Goal: Entertainment & Leisure: Consume media (video, audio)

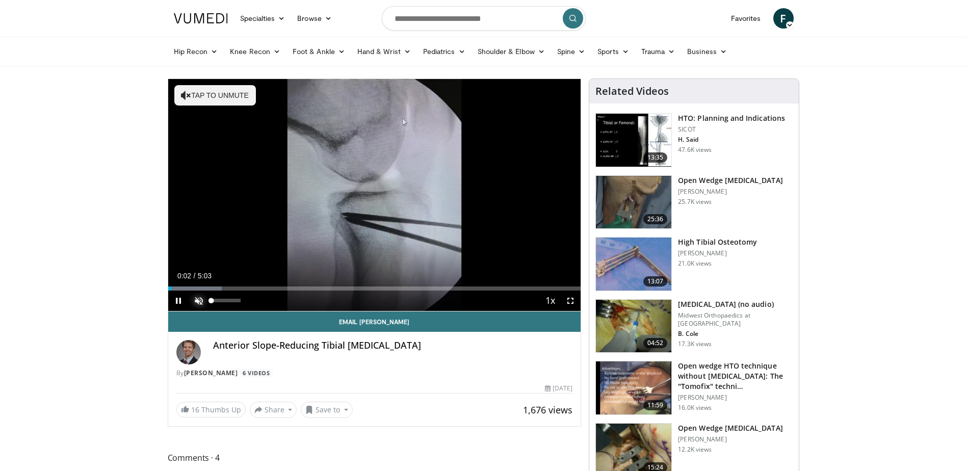
click at [202, 300] on span "Video Player" at bounding box center [199, 301] width 20 height 20
click at [187, 286] on div "Progress Bar" at bounding box center [187, 288] width 1 height 4
click at [215, 286] on div "Progress Bar" at bounding box center [215, 288] width 1 height 4
click at [228, 286] on div "Progress Bar" at bounding box center [228, 288] width 1 height 4
click at [241, 286] on div "Progress Bar" at bounding box center [241, 288] width 1 height 4
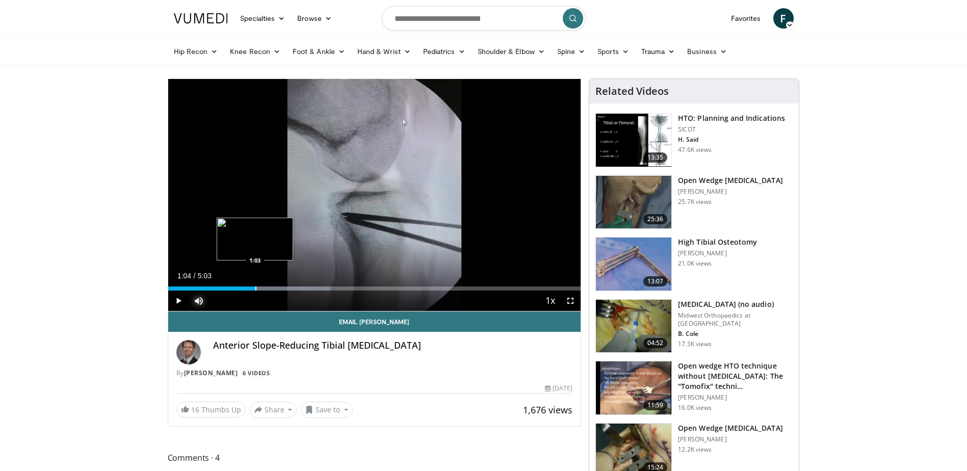
click at [256, 287] on div "Progress Bar" at bounding box center [255, 288] width 1 height 4
click at [239, 286] on div "Loaded : 42.54% 0:52 0:51" at bounding box center [374, 288] width 413 height 4
click at [243, 286] on div "Progress Bar" at bounding box center [280, 288] width 126 height 4
click at [251, 286] on div "Progress Bar" at bounding box center [251, 288] width 1 height 4
click at [260, 286] on div "Progress Bar" at bounding box center [259, 288] width 1 height 4
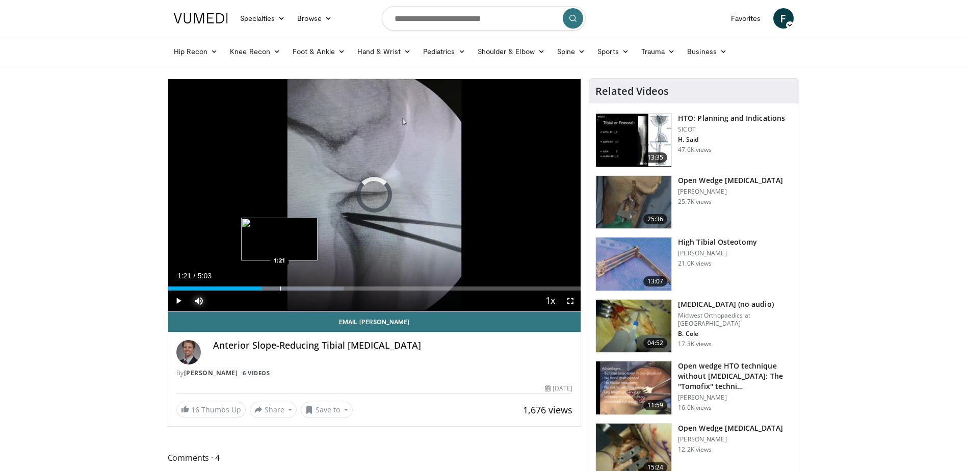
click at [280, 286] on div "Loaded : 42.54% 1:21 1:21" at bounding box center [374, 288] width 413 height 4
click at [288, 286] on div "Progress Bar" at bounding box center [287, 288] width 1 height 4
click at [298, 286] on div "Progress Bar" at bounding box center [298, 288] width 1 height 4
click at [309, 286] on div "Progress Bar" at bounding box center [309, 288] width 1 height 4
click at [321, 287] on div "Progress Bar" at bounding box center [321, 288] width 1 height 4
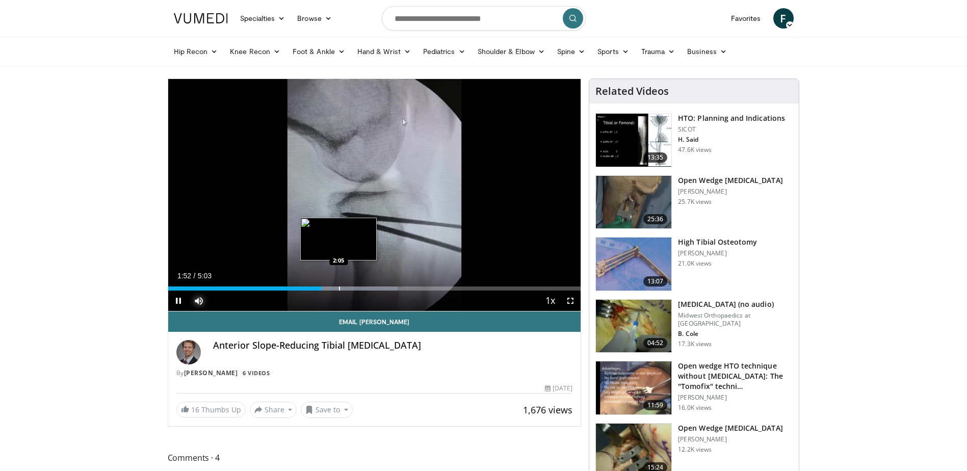
click at [339, 287] on div "Progress Bar" at bounding box center [339, 288] width 1 height 4
click at [355, 287] on div "Progress Bar" at bounding box center [355, 288] width 1 height 4
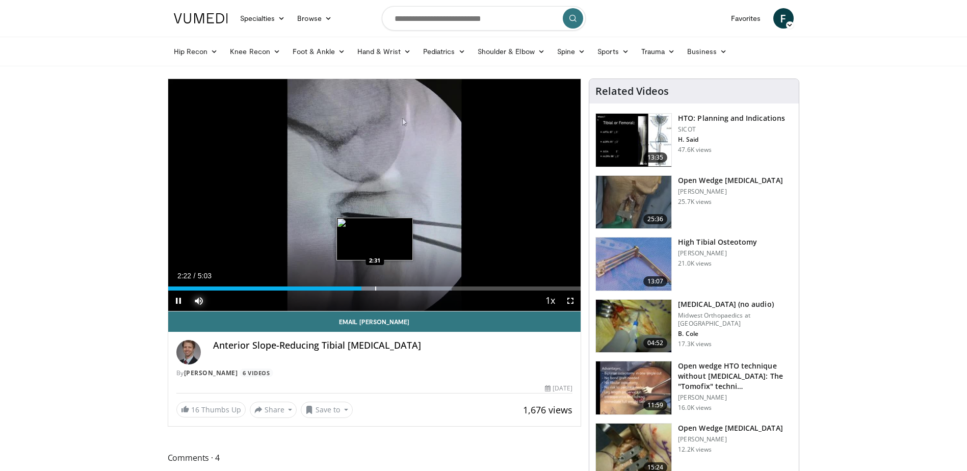
click at [375, 290] on div "Progress Bar" at bounding box center [375, 288] width 1 height 4
click at [387, 290] on div "Progress Bar" at bounding box center [387, 288] width 1 height 4
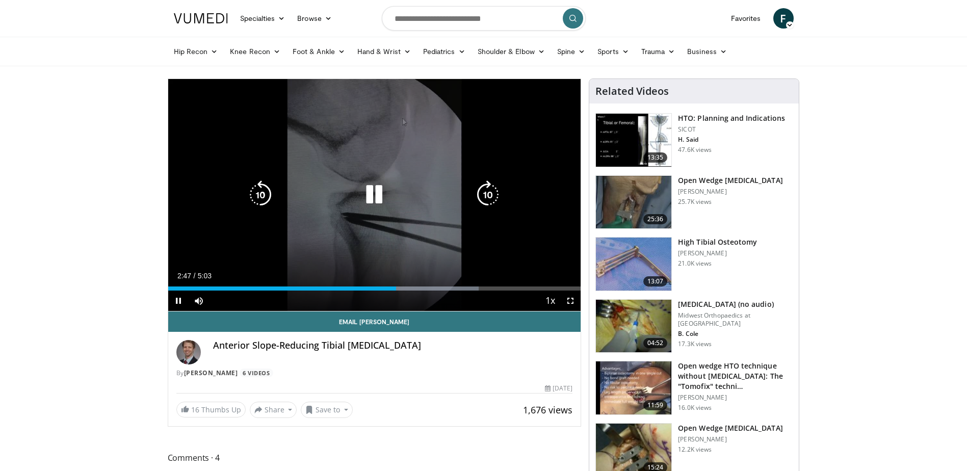
click at [381, 195] on icon "Video Player" at bounding box center [374, 194] width 29 height 29
click at [378, 192] on icon "Video Player" at bounding box center [374, 194] width 29 height 29
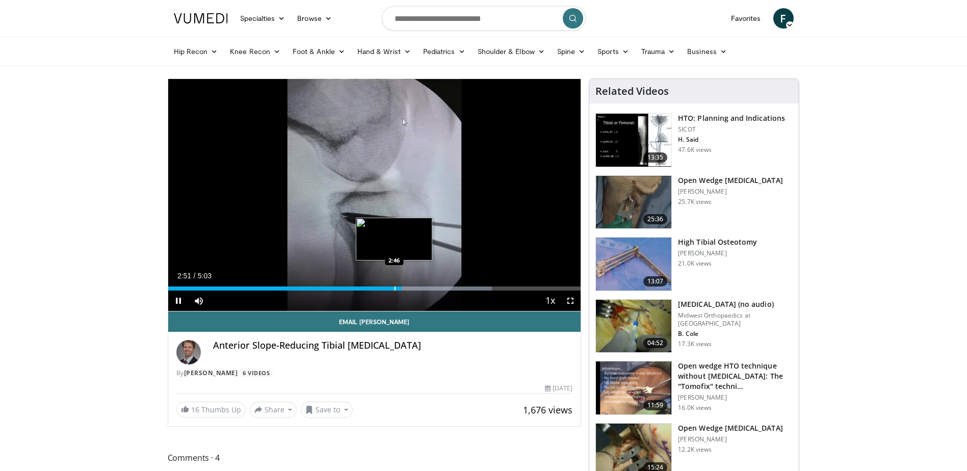
click at [395, 287] on div "Progress Bar" at bounding box center [395, 288] width 1 height 4
click at [383, 287] on div "Progress Bar" at bounding box center [383, 288] width 1 height 4
click at [412, 285] on div "Loaded : 78.55% 2:59 2:56" at bounding box center [374, 286] width 413 height 10
click at [449, 287] on div "Progress Bar" at bounding box center [449, 288] width 1 height 4
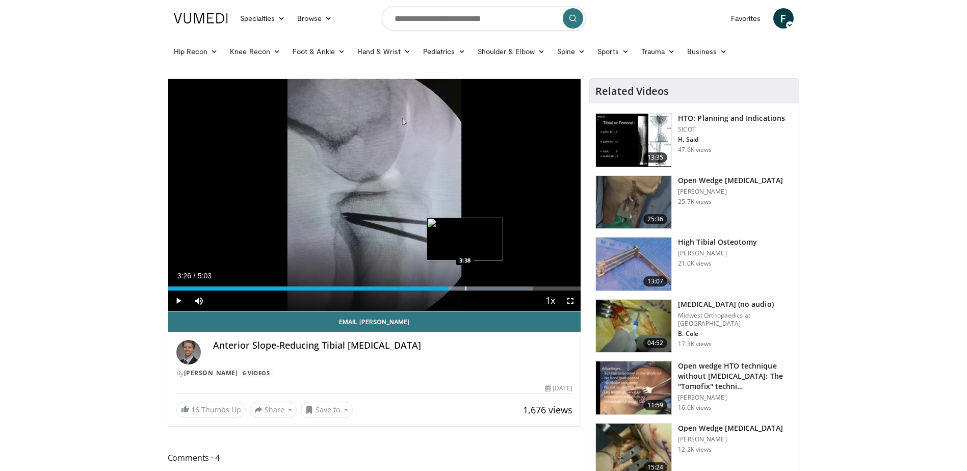
click at [465, 287] on div "Progress Bar" at bounding box center [465, 288] width 1 height 4
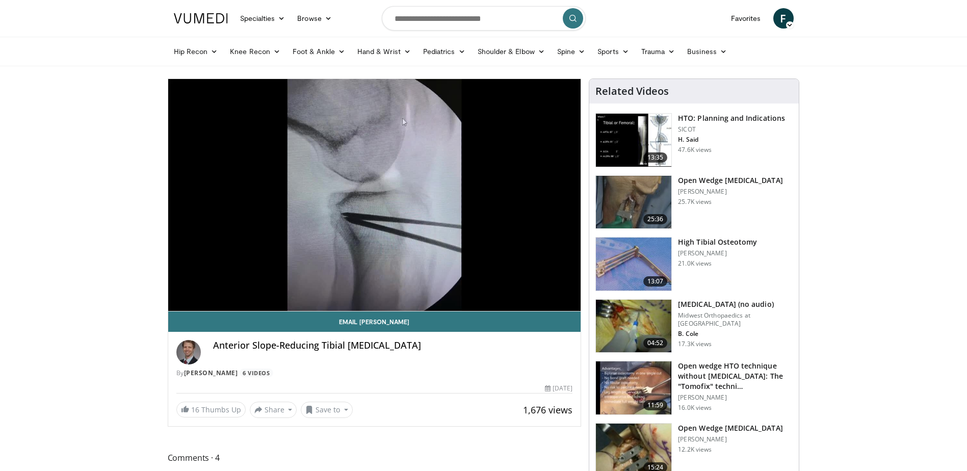
click at [472, 287] on div "10 seconds Tap to unmute" at bounding box center [374, 195] width 413 height 232
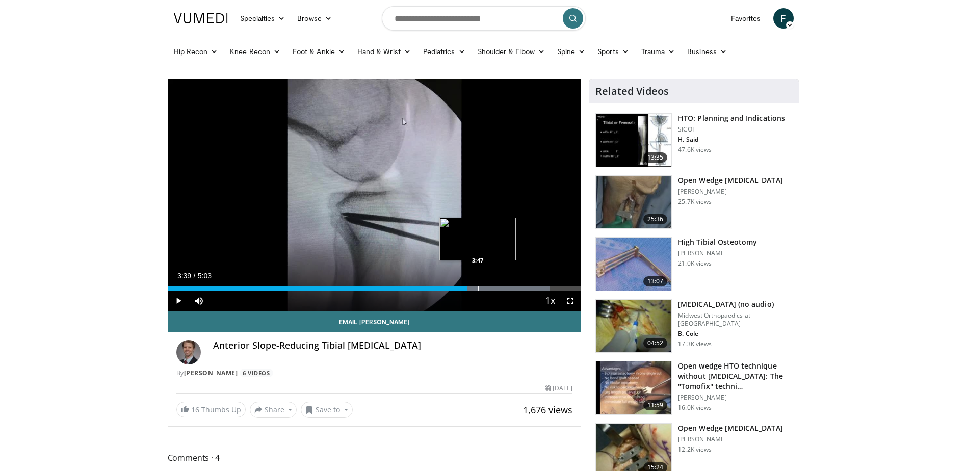
click at [479, 287] on div "Progress Bar" at bounding box center [478, 288] width 1 height 4
click at [502, 287] on div "Progress Bar" at bounding box center [502, 288] width 1 height 4
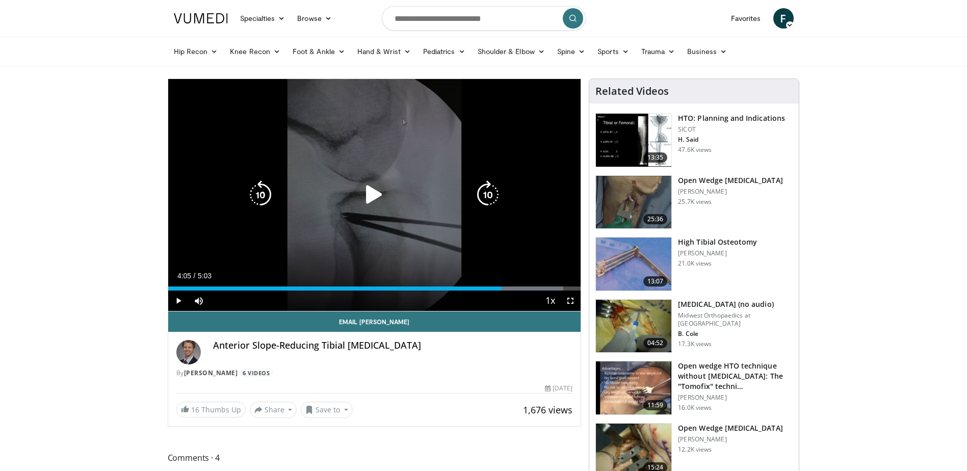
click at [468, 207] on div "10 seconds Tap to unmute" at bounding box center [374, 195] width 413 height 232
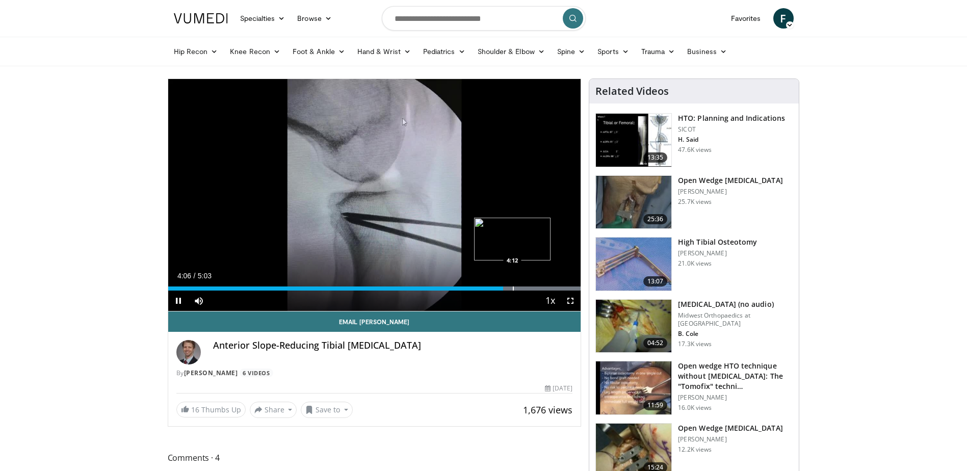
click at [512, 285] on div "Loaded : 100.00% 4:06 4:12" at bounding box center [374, 286] width 413 height 10
click at [522, 286] on div "Progress Bar" at bounding box center [522, 288] width 1 height 4
click at [537, 286] on div "Progress Bar" at bounding box center [537, 288] width 1 height 4
click at [548, 286] on div "Progress Bar" at bounding box center [548, 288] width 1 height 4
click at [557, 286] on div "Progress Bar" at bounding box center [557, 288] width 1 height 4
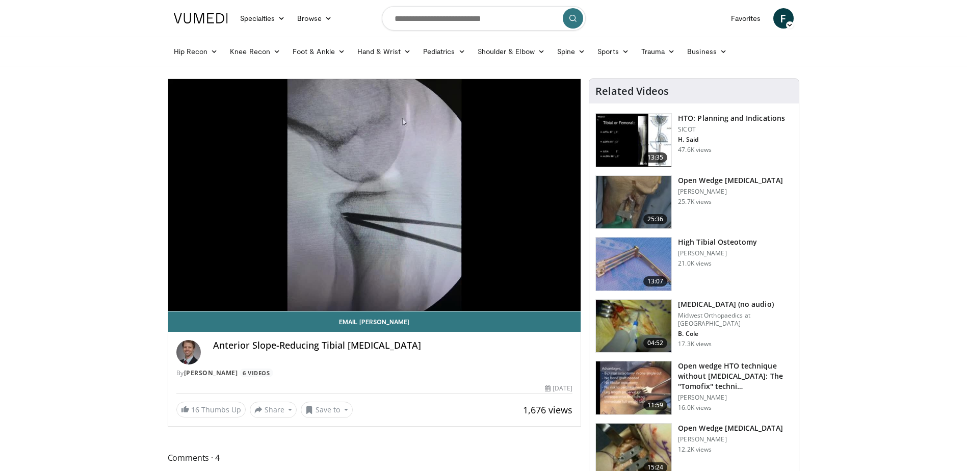
click at [562, 307] on div "Progress Bar" at bounding box center [562, 309] width 1 height 4
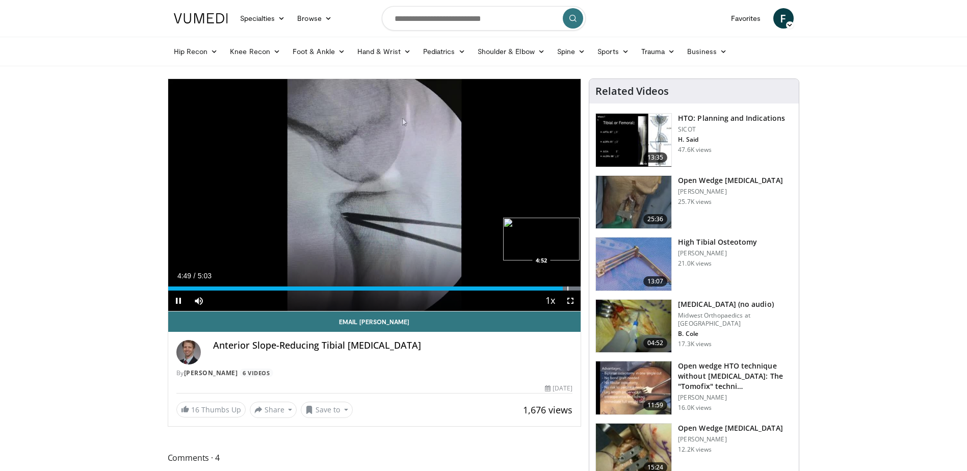
click at [567, 287] on div "Progress Bar" at bounding box center [567, 288] width 1 height 4
click at [432, 291] on div "Current Time 5:03 / Duration 5:03 Replay Skip Backward Skip Forward Mute 0% Loa…" at bounding box center [374, 301] width 413 height 20
click at [432, 287] on div "Loaded : 100.00% 5:03 3:14" at bounding box center [374, 288] width 413 height 4
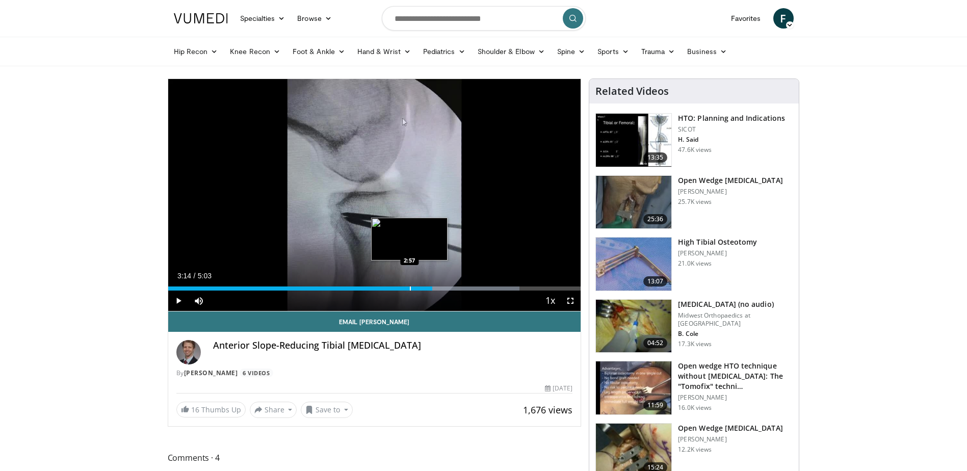
click at [410, 288] on div "Progress Bar" at bounding box center [410, 288] width 1 height 4
click at [391, 288] on div "Progress Bar" at bounding box center [391, 288] width 1 height 4
